Goal: Information Seeking & Learning: Learn about a topic

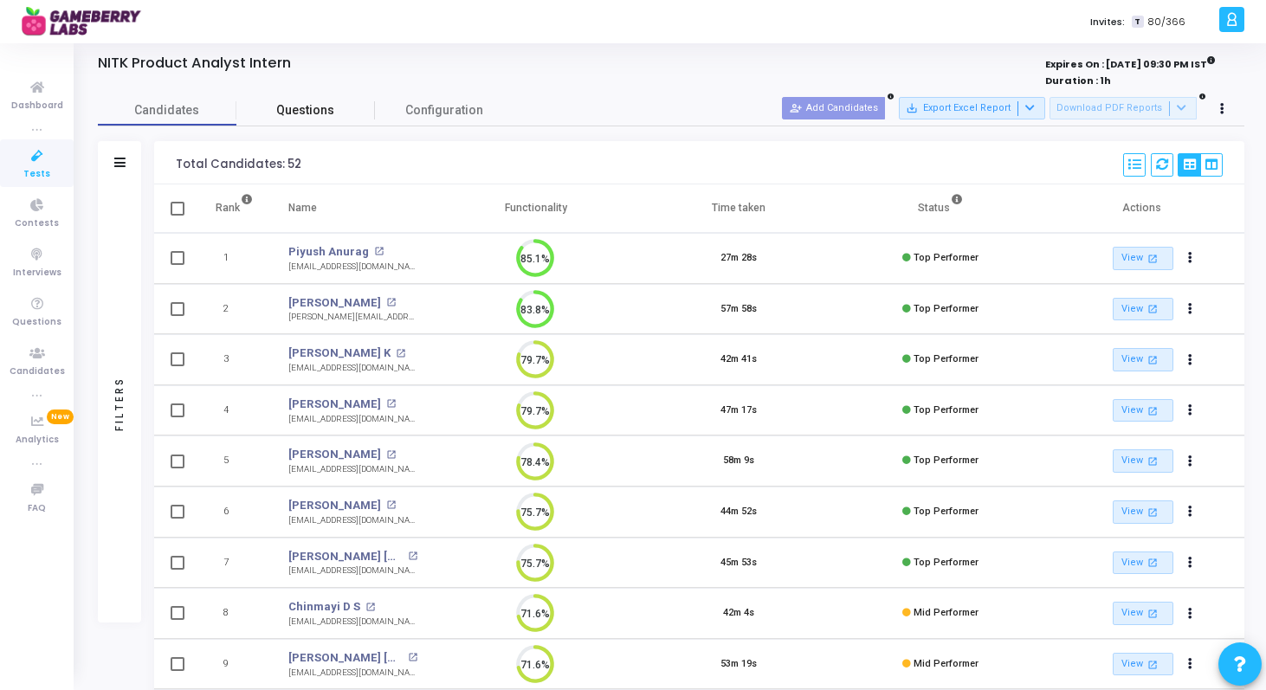
click at [303, 108] on span "Questions" at bounding box center [305, 110] width 139 height 18
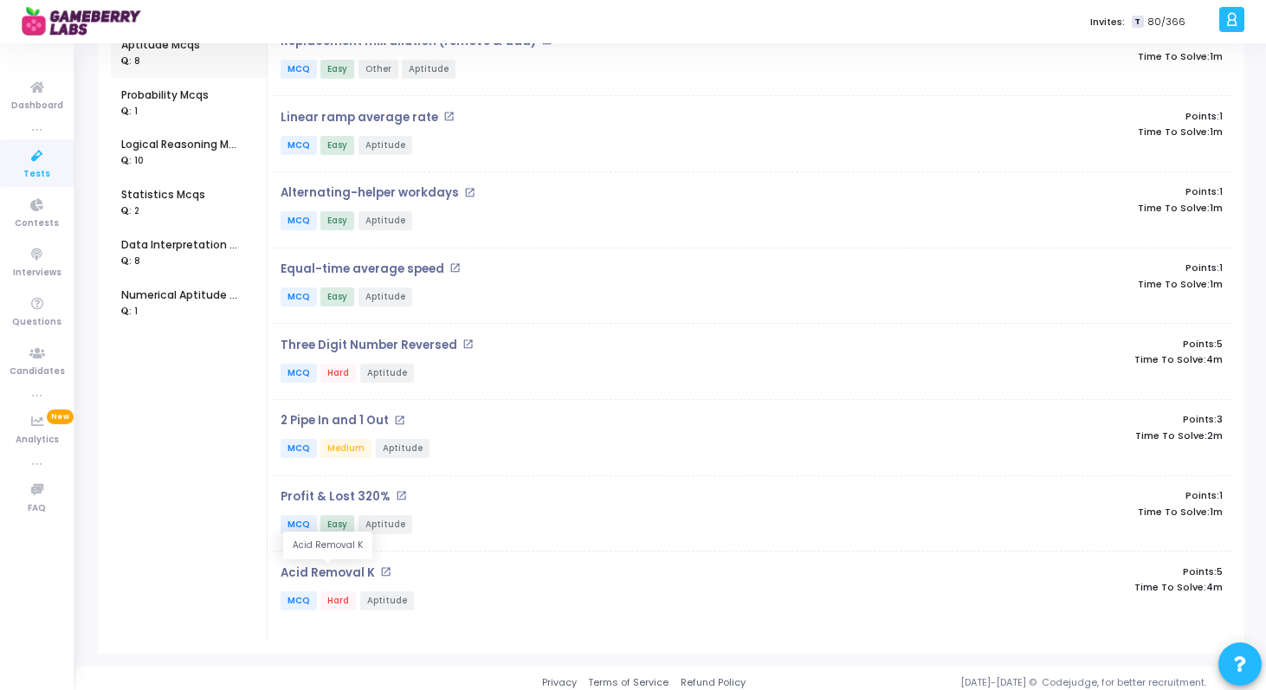
click at [341, 571] on p "Acid Removal K" at bounding box center [328, 573] width 94 height 14
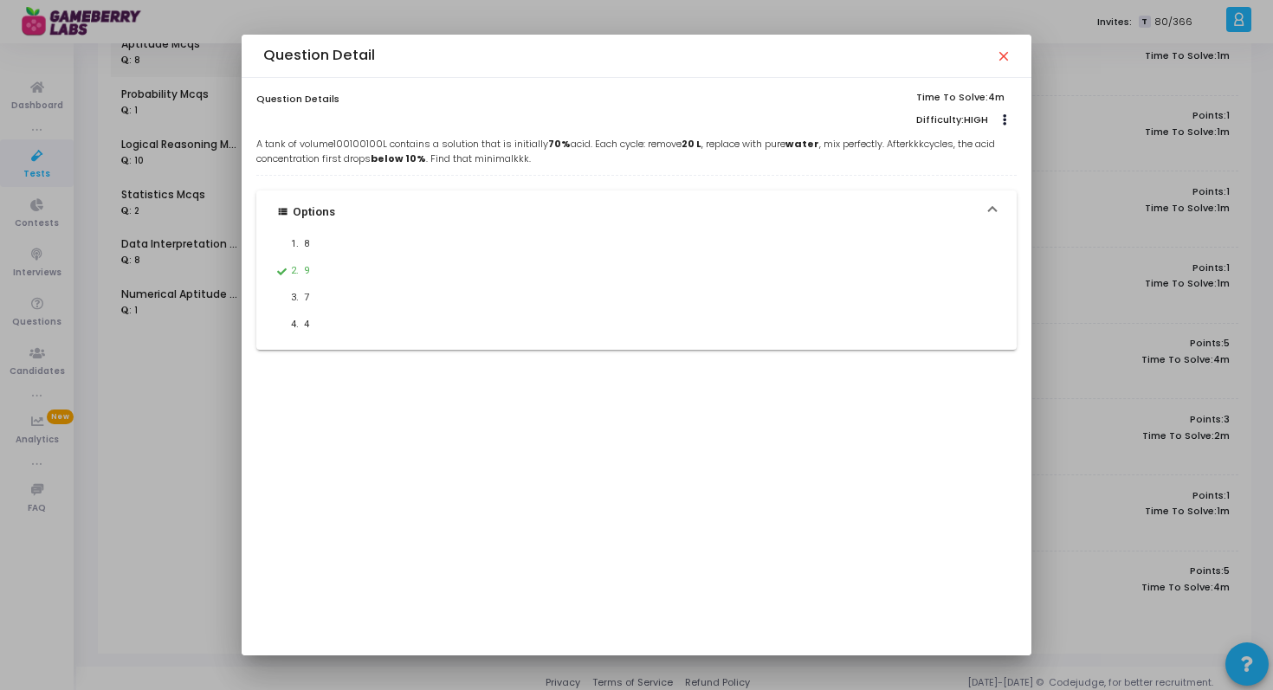
click at [991, 55] on div "Question Detail close" at bounding box center [636, 55] width 746 height 17
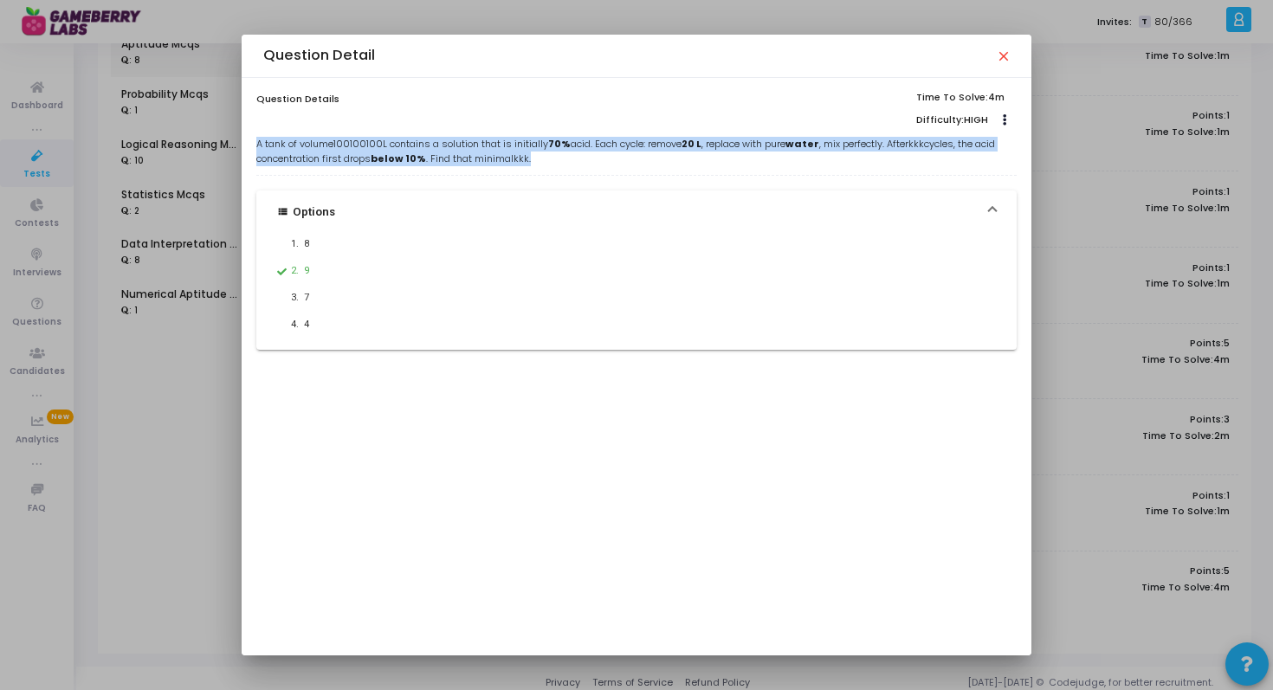
drag, startPoint x: 553, startPoint y: 160, endPoint x: 254, endPoint y: 146, distance: 299.1
click at [254, 146] on div "Question Details Time To Solve: 4m Difficulty: HIGH Edit Clone Add To Test A ta…" at bounding box center [636, 367] width 789 height 578
copy p "A tank of volume 100 100 100 L contains a solution that is initially 70% acid. …"
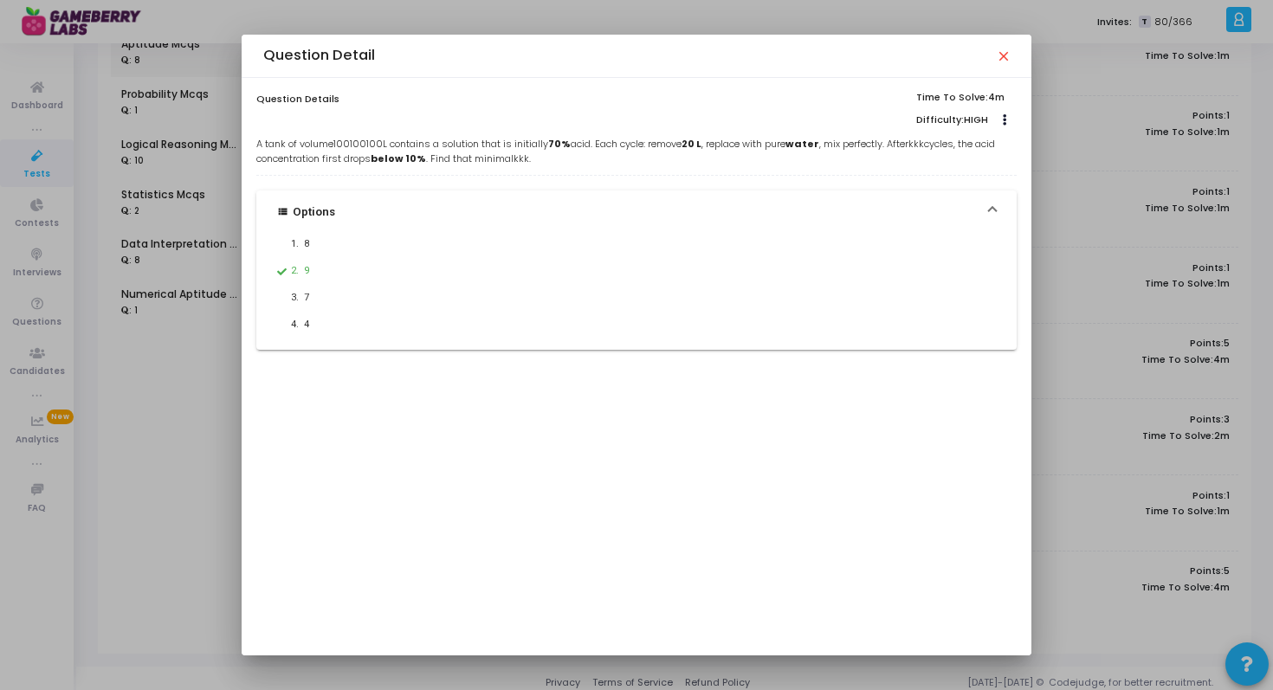
click at [1009, 53] on div "Question Detail close" at bounding box center [636, 56] width 789 height 43
click at [999, 58] on mat-icon "close" at bounding box center [1003, 55] width 14 height 14
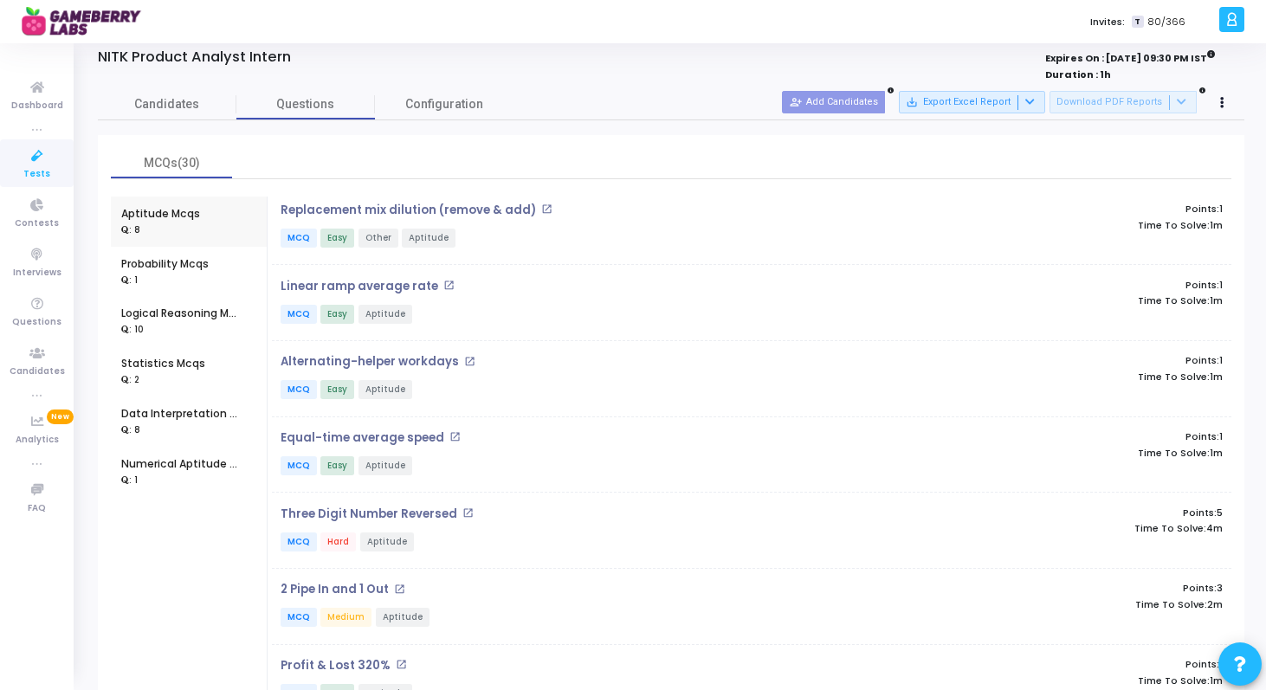
scroll to position [34, 0]
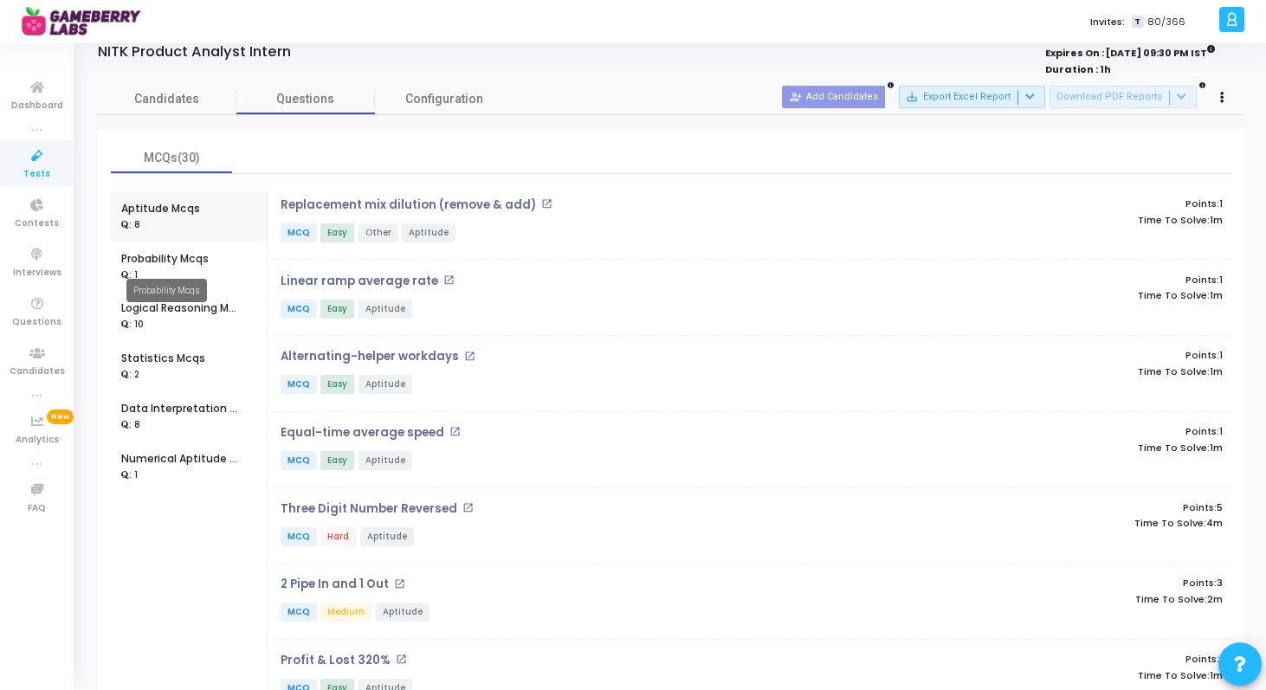
click at [185, 255] on div "Probability Mcqs" at bounding box center [164, 259] width 87 height 16
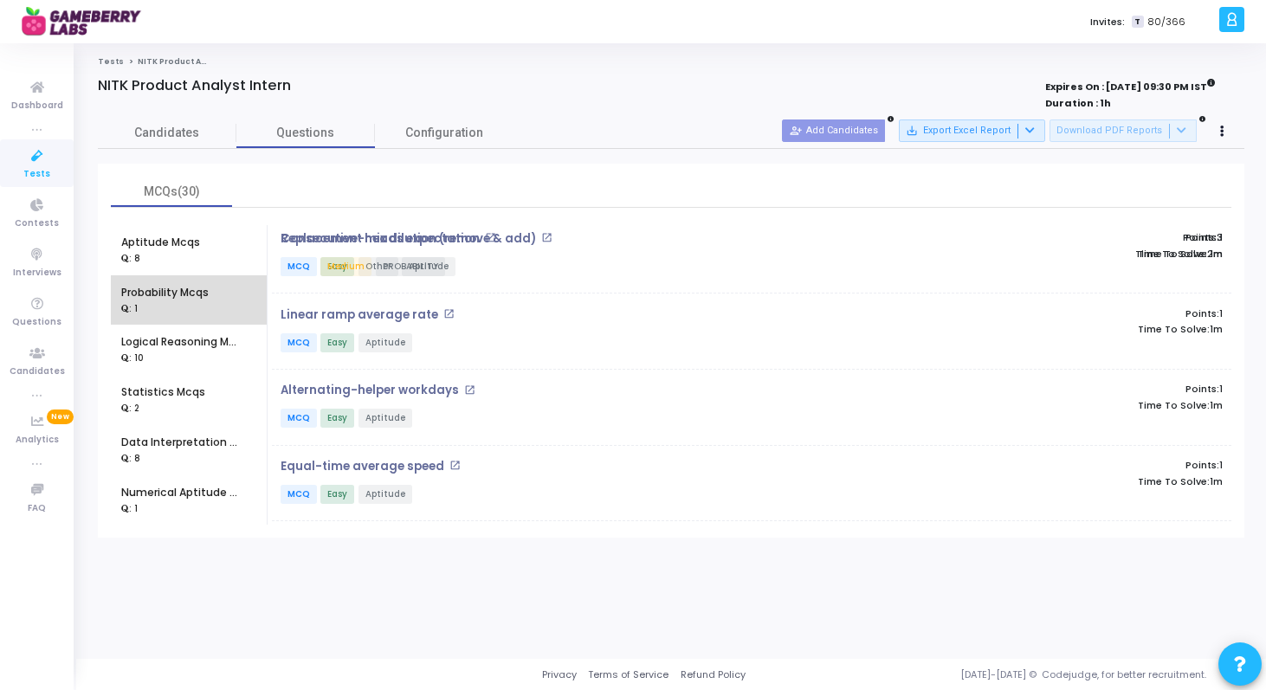
scroll to position [0, 0]
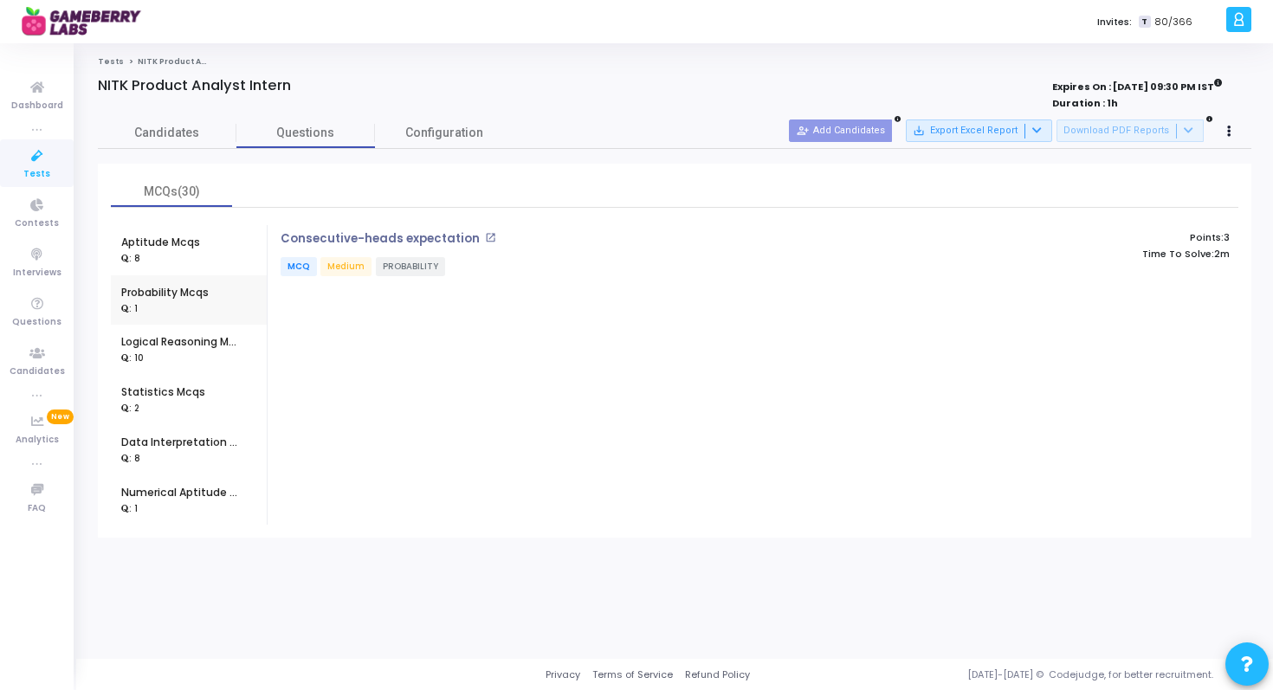
click at [158, 354] on div ": 10" at bounding box center [181, 359] width 121 height 16
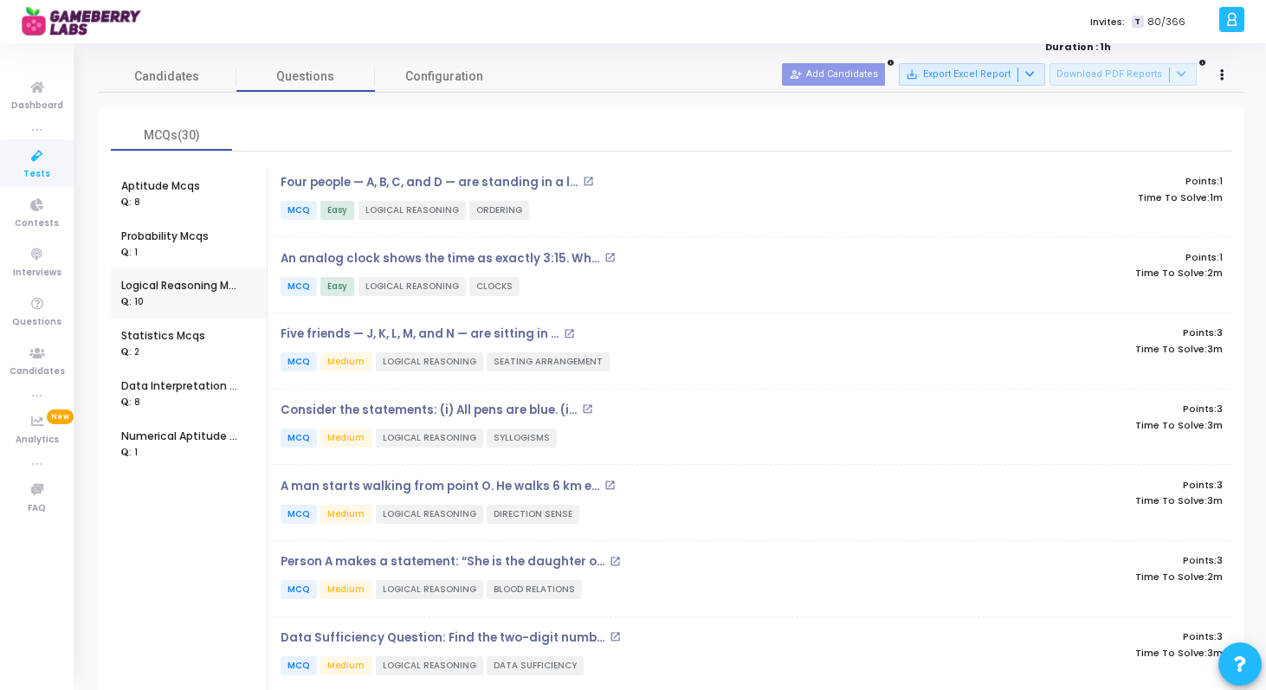
scroll to position [59, 0]
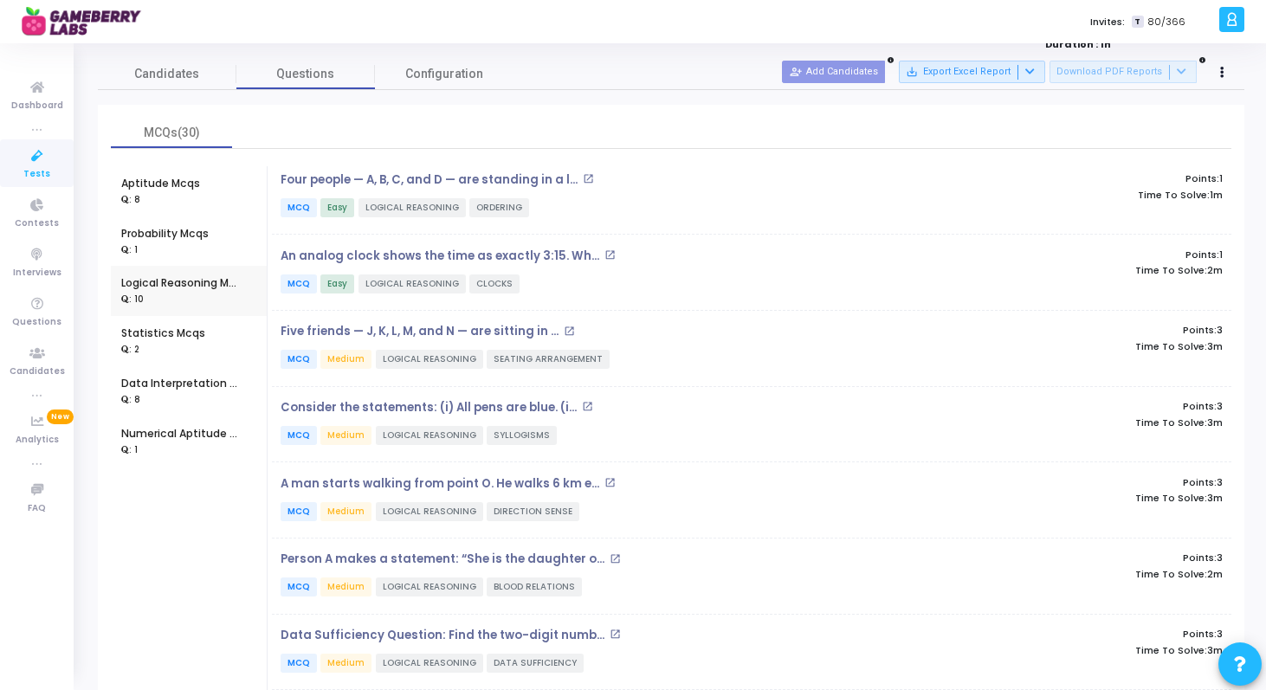
click at [684, 346] on div "Five friends — J, K, L, M, and N — are sitting in ... open_in_new MCQ Medium LO…" at bounding box center [592, 348] width 640 height 47
click at [481, 328] on p "Five friends — J, K, L, M, and N — are sitting in ..." at bounding box center [420, 332] width 278 height 14
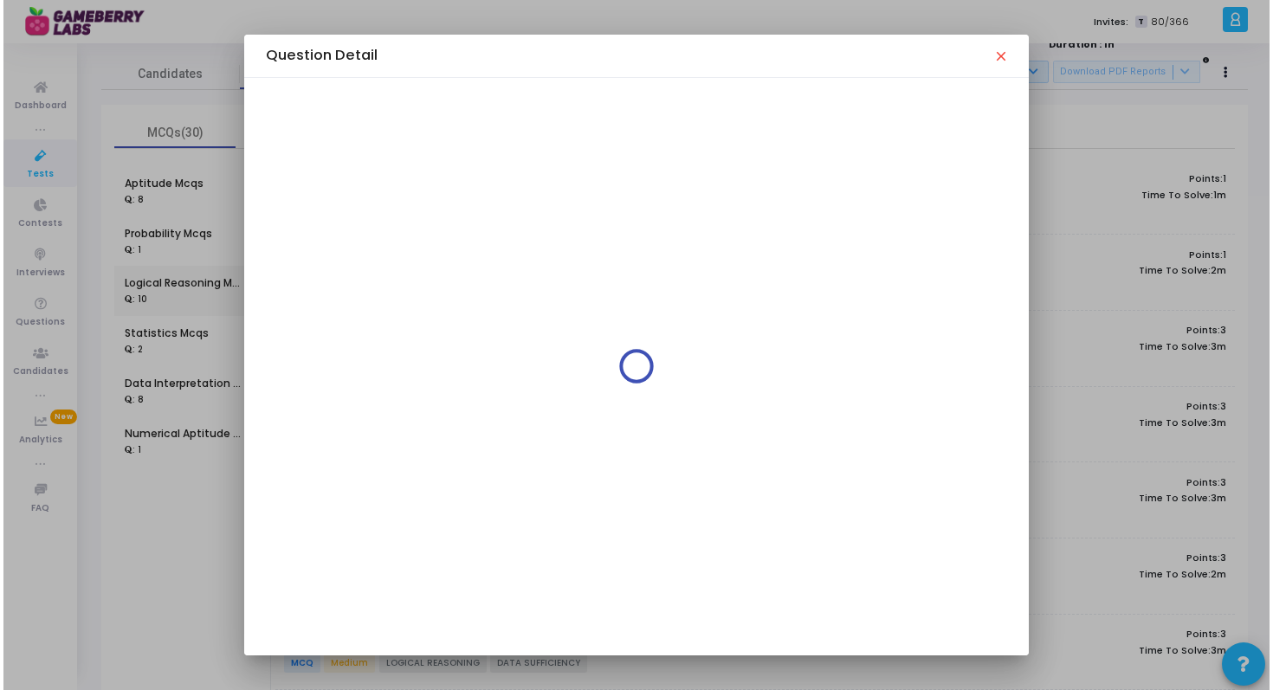
scroll to position [0, 0]
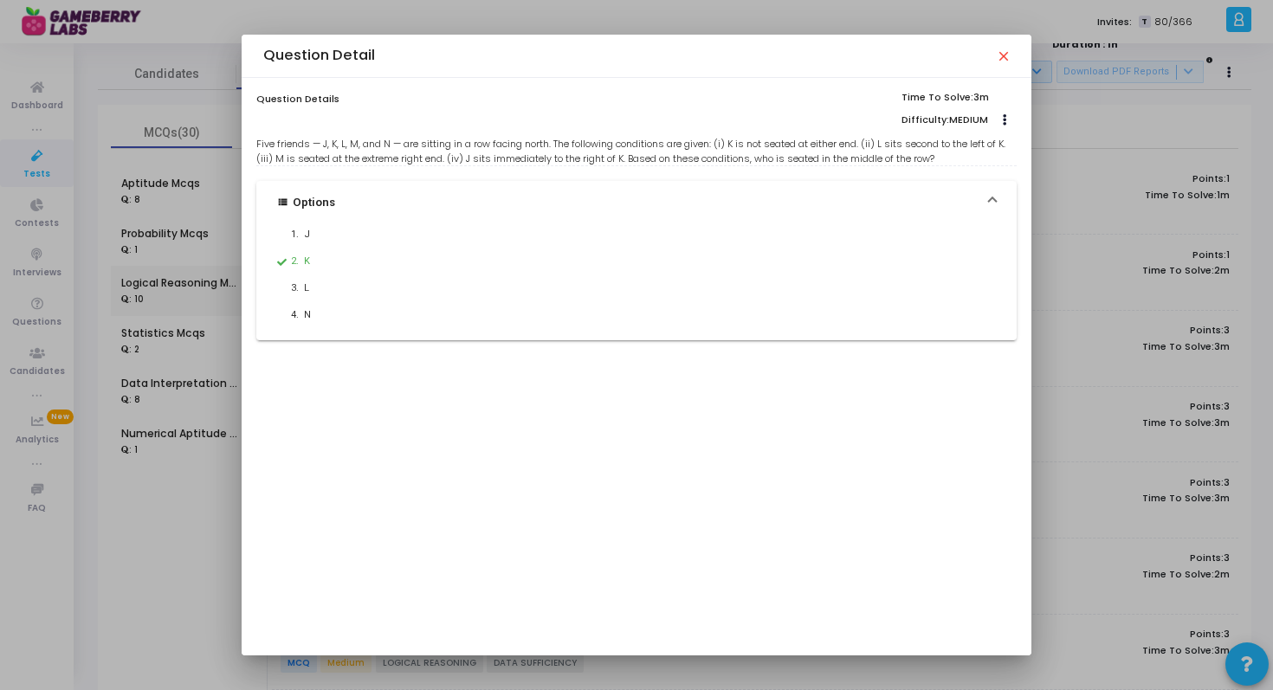
click at [1000, 56] on mat-icon "close" at bounding box center [1003, 55] width 14 height 14
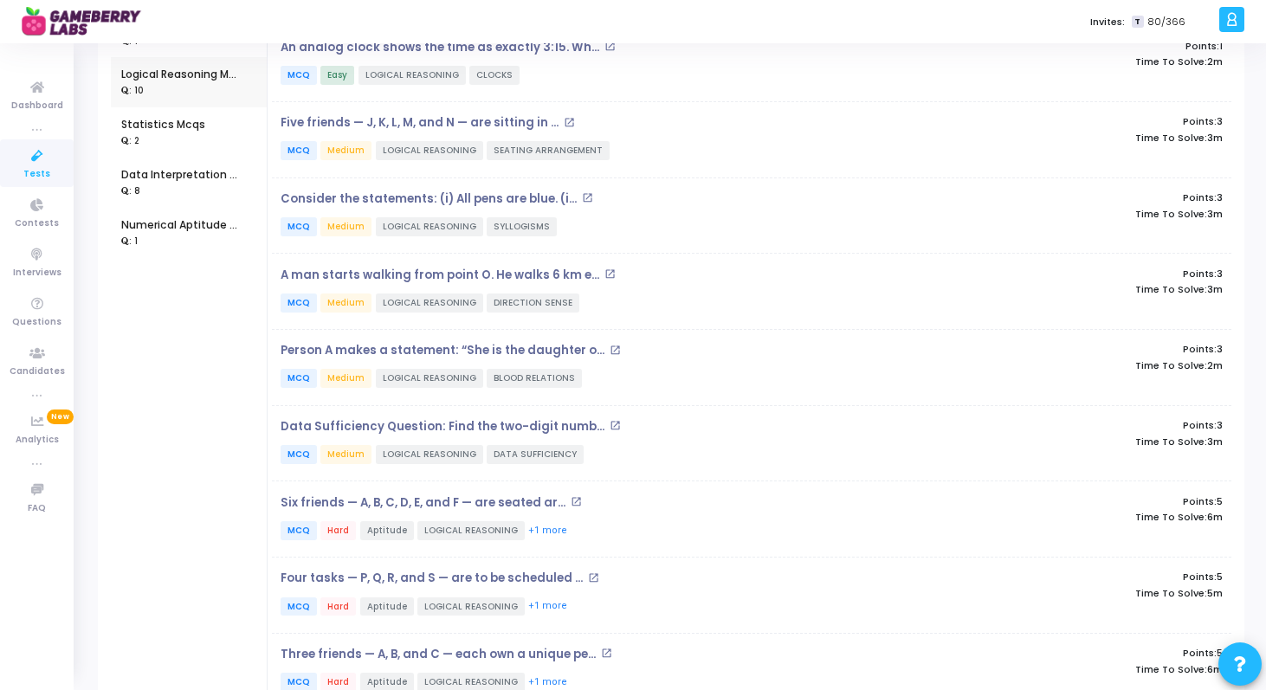
scroll to position [354, 0]
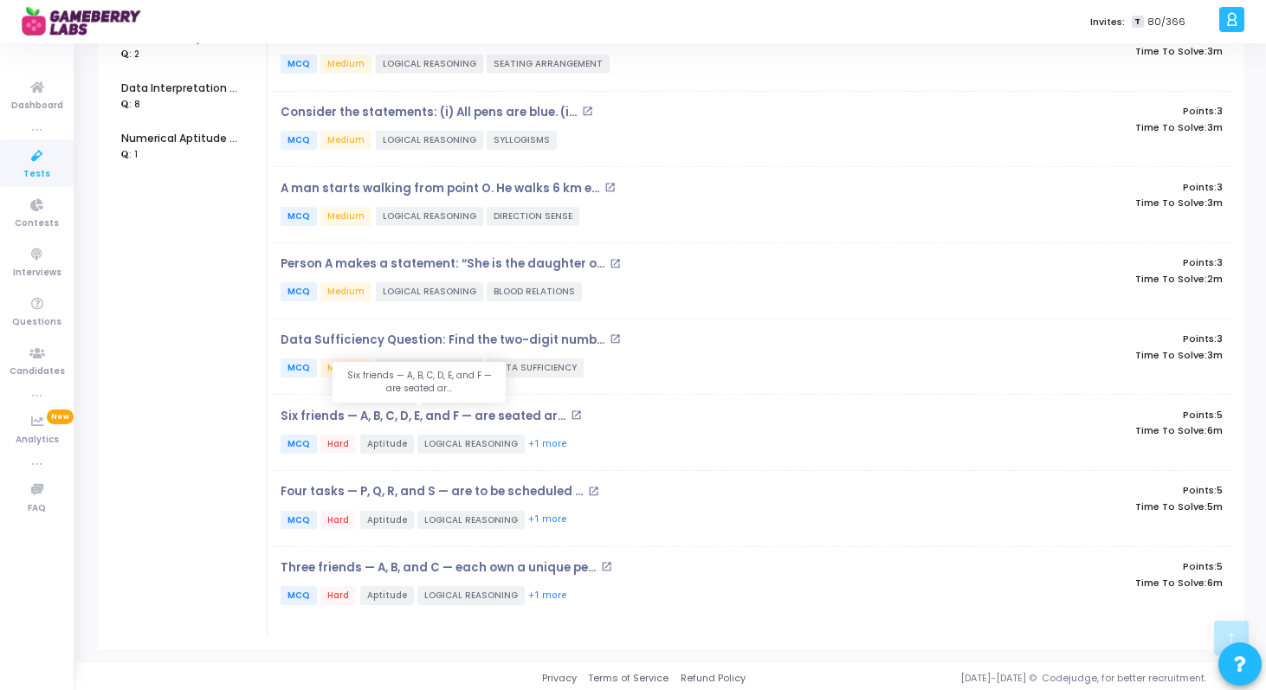
click at [472, 411] on p "Six friends — A, B, C, D, E, and F — are seated ar..." at bounding box center [423, 417] width 285 height 14
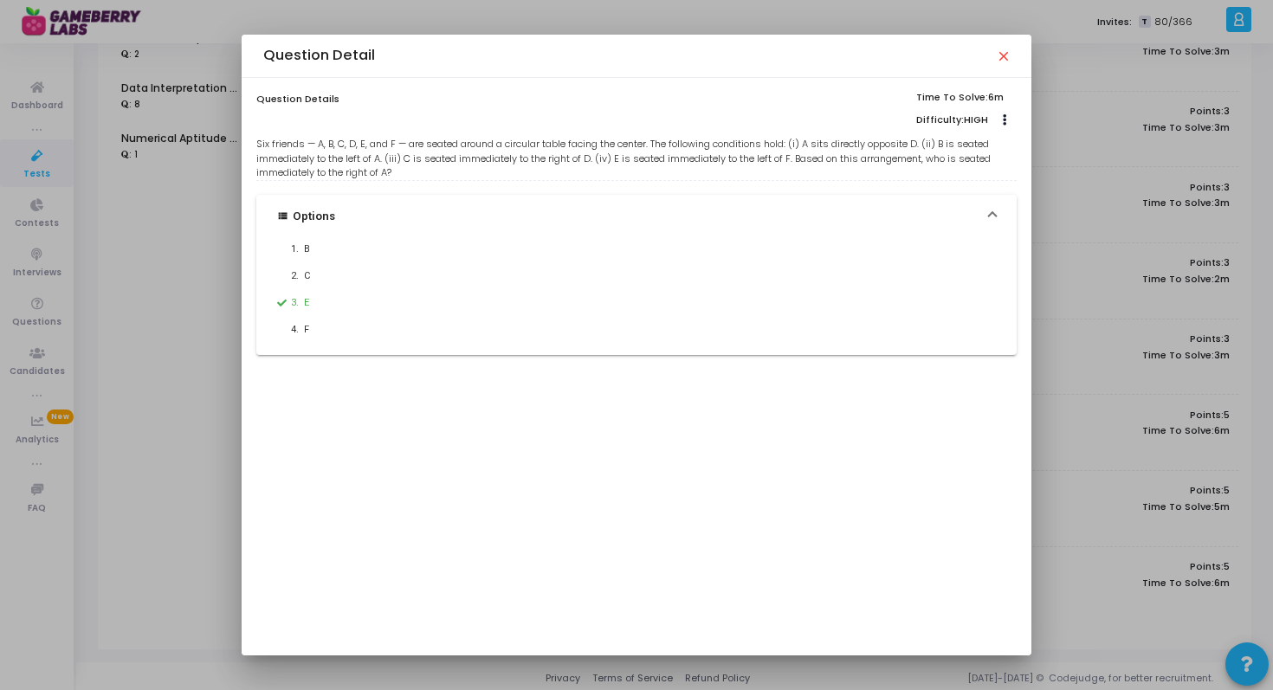
click at [1008, 48] on mat-icon "close" at bounding box center [1003, 55] width 14 height 14
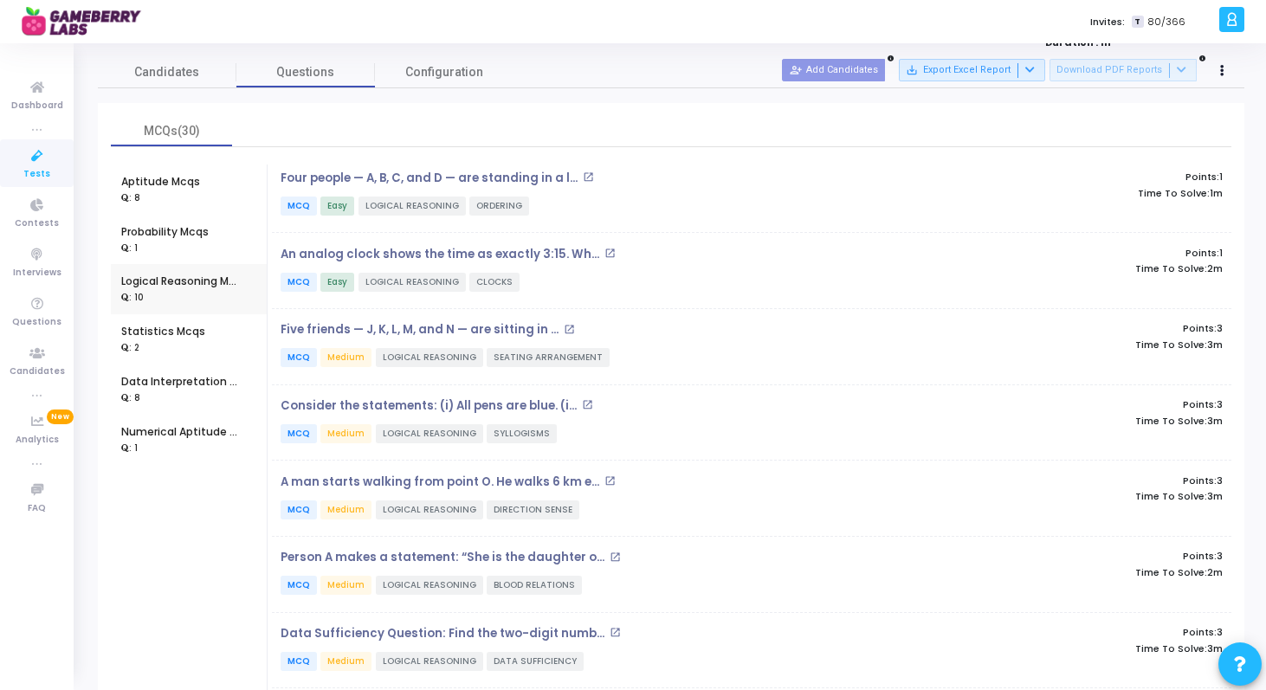
scroll to position [65, 0]
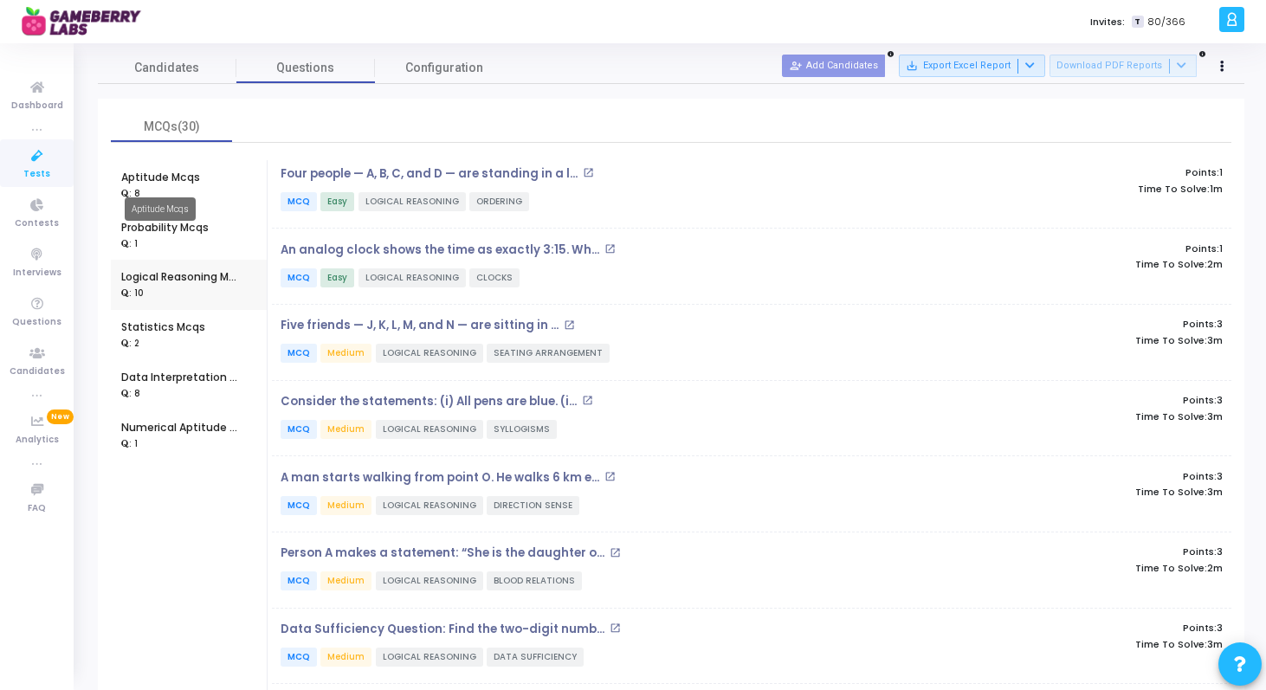
click at [178, 176] on div "Aptitude Mcqs" at bounding box center [160, 178] width 79 height 16
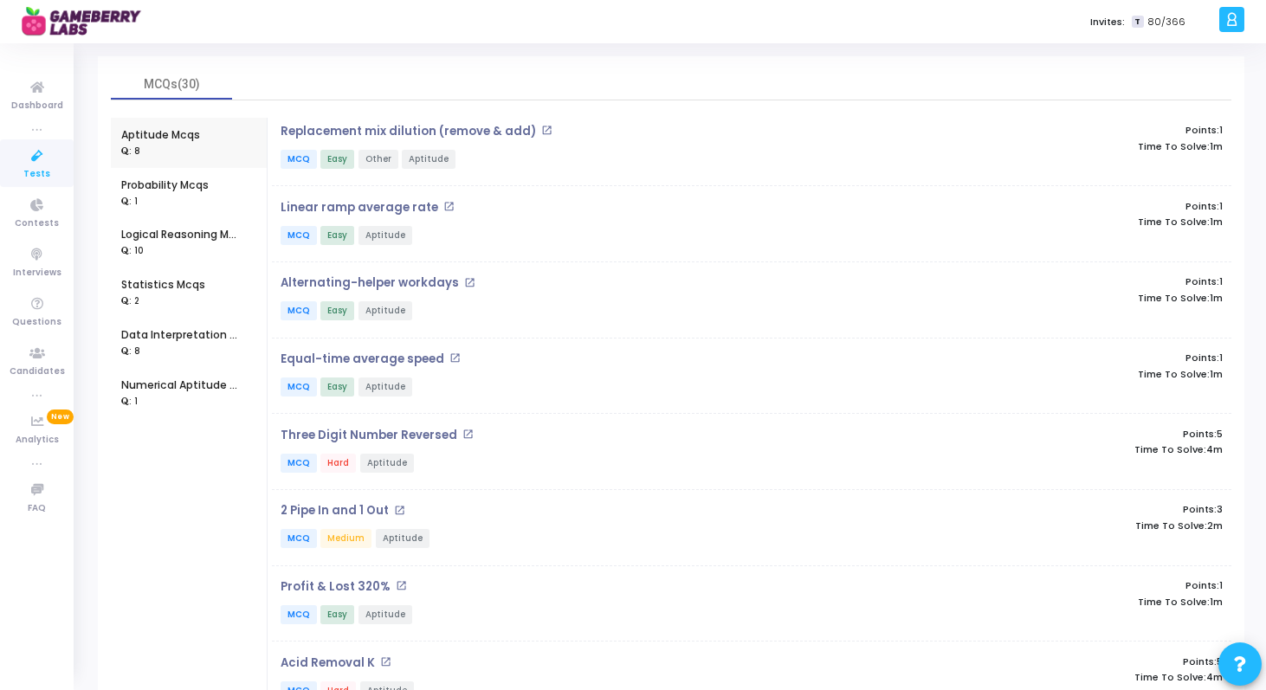
scroll to position [135, 0]
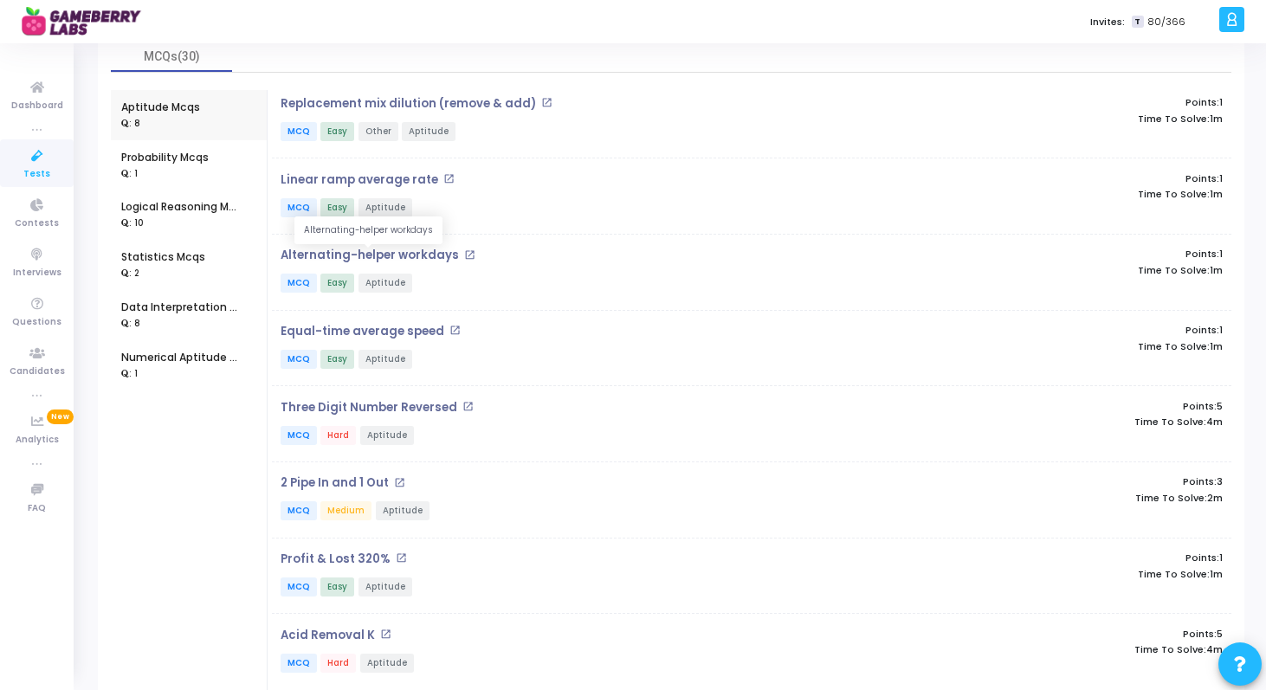
click at [437, 250] on p "Alternating-helper workdays" at bounding box center [370, 256] width 178 height 14
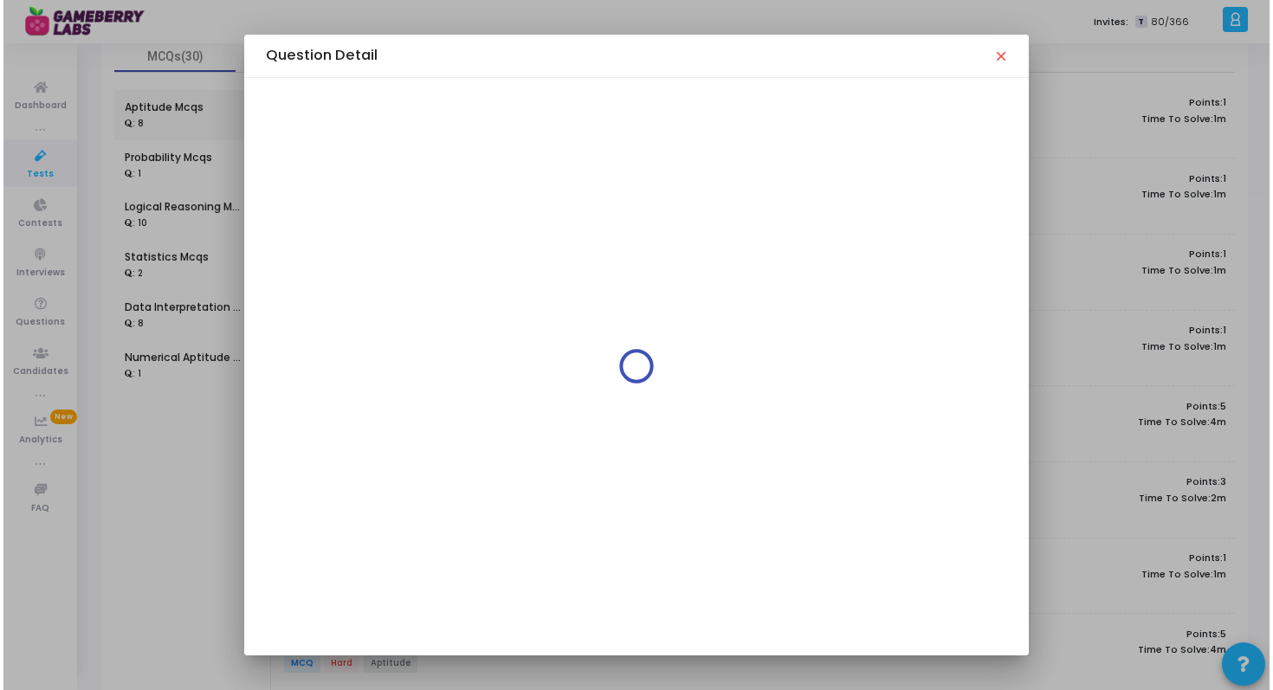
scroll to position [0, 0]
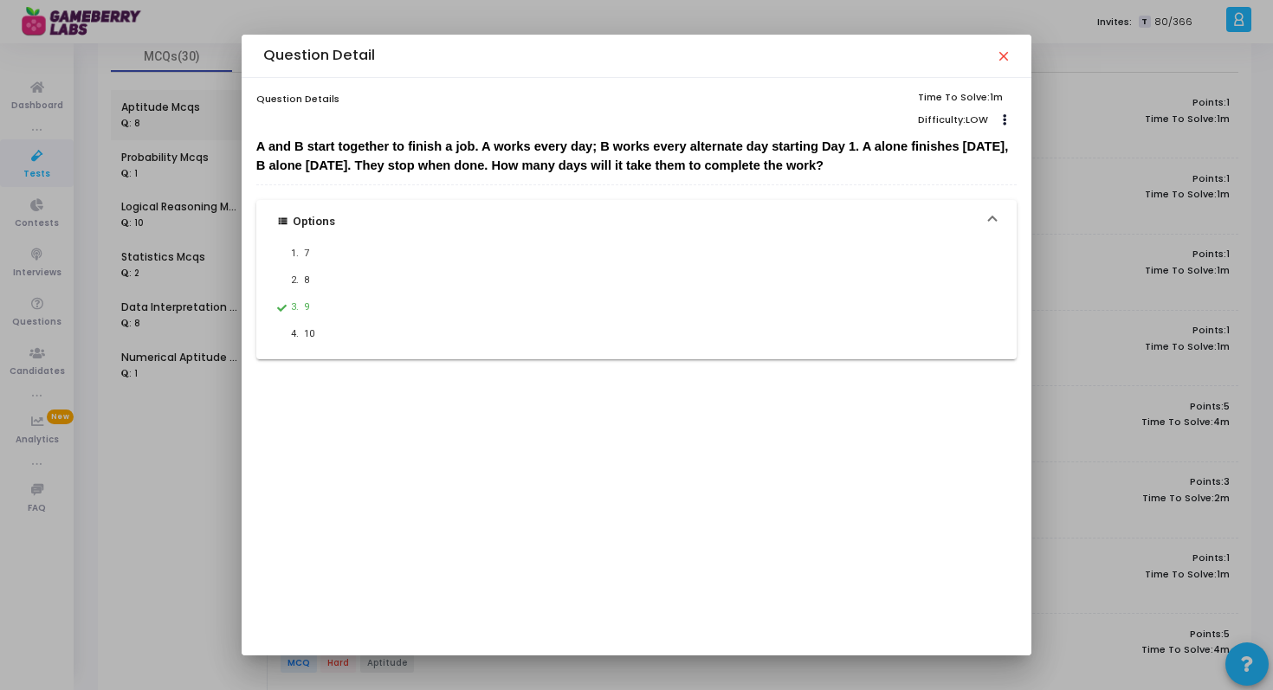
drag, startPoint x: 258, startPoint y: 148, endPoint x: 915, endPoint y: 179, distance: 657.2
click at [915, 179] on div "A and B start together to finish a job. A works every day; B works every altern…" at bounding box center [636, 248] width 760 height 223
copy div "A and B start together to finish a job. A works every day; B works every altern…"
click at [1011, 46] on div "Question Detail close" at bounding box center [636, 56] width 789 height 43
click at [1005, 50] on mat-icon "close" at bounding box center [1003, 55] width 14 height 14
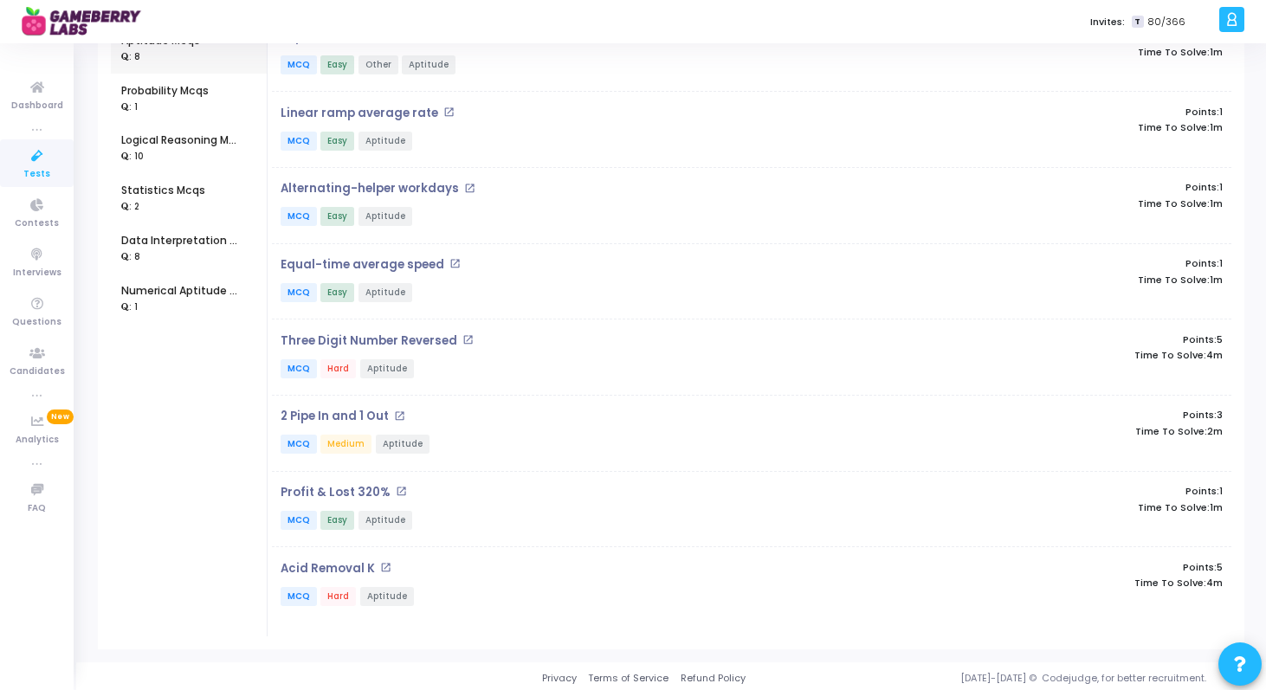
scroll to position [203, 0]
